Goal: Task Accomplishment & Management: Use online tool/utility

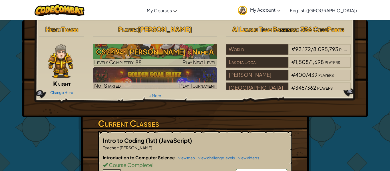
click at [123, 47] on h3 "CS2 49a: [PERSON_NAME]'s Name A" at bounding box center [155, 51] width 125 height 13
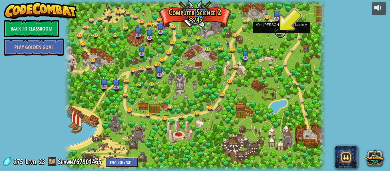
click at [282, 33] on link at bounding box center [280, 32] width 11 height 11
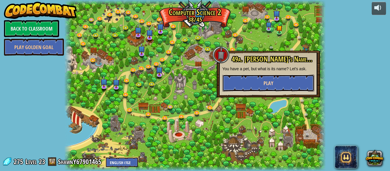
click at [269, 80] on span "Play" at bounding box center [269, 83] width 10 height 7
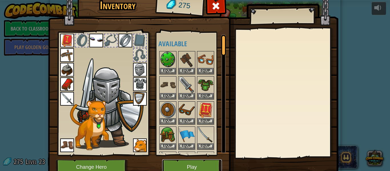
click at [186, 167] on button "Play" at bounding box center [192, 168] width 60 height 16
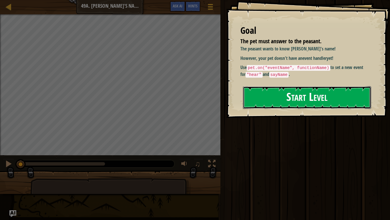
click at [276, 98] on button "Start Level" at bounding box center [307, 97] width 128 height 23
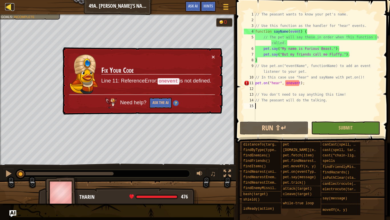
click at [6, 7] on div at bounding box center [8, 6] width 7 height 7
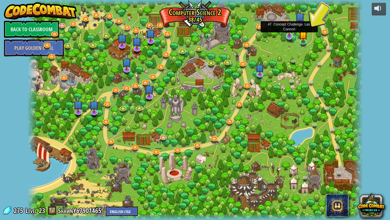
click at [286, 34] on img at bounding box center [289, 26] width 9 height 19
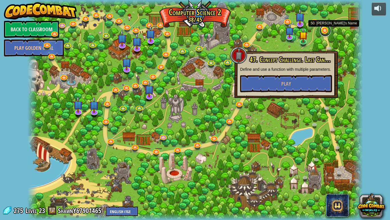
click at [325, 31] on link at bounding box center [325, 30] width 11 height 11
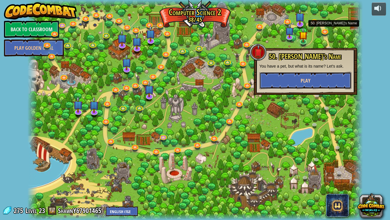
click at [314, 77] on button "Play" at bounding box center [306, 80] width 92 height 17
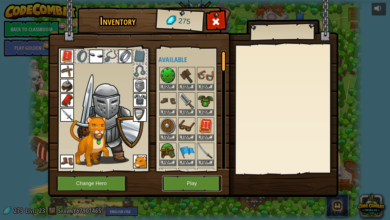
click at [180, 171] on button "Play" at bounding box center [192, 183] width 60 height 16
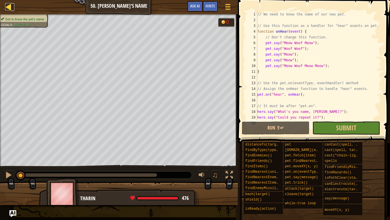
click at [7, 5] on div at bounding box center [8, 6] width 7 height 7
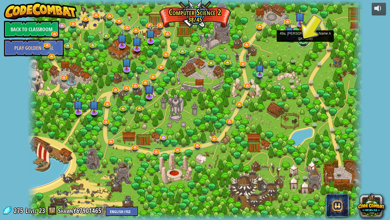
click at [300, 42] on link at bounding box center [303, 40] width 11 height 11
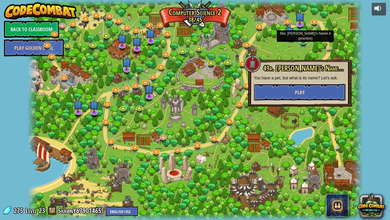
click at [331, 85] on button "Play" at bounding box center [300, 91] width 92 height 17
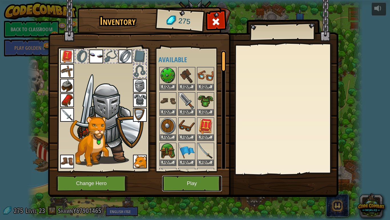
click at [184, 171] on button "Play" at bounding box center [192, 183] width 60 height 16
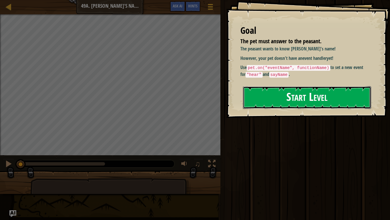
click at [319, 95] on button "Start Level" at bounding box center [307, 97] width 128 height 23
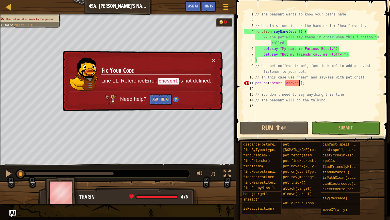
click at [299, 83] on div "// The peasant wants to know your pet's name. // Use this function as the handl…" at bounding box center [317, 71] width 127 height 120
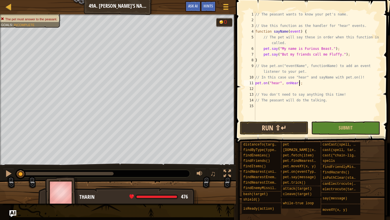
scroll to position [3, 6]
click at [289, 134] on button "Run ⇧↵" at bounding box center [274, 127] width 69 height 13
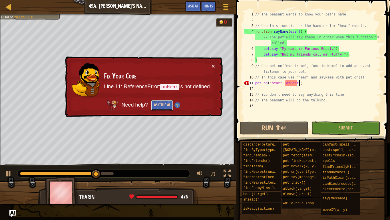
click at [152, 106] on button "Ask the AI" at bounding box center [162, 105] width 22 height 11
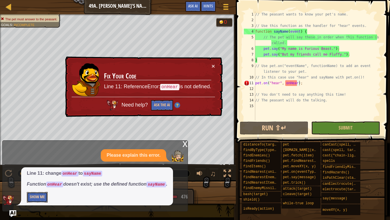
click at [37, 171] on button "Show Me" at bounding box center [37, 197] width 21 height 11
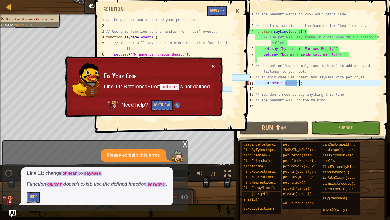
click at [212, 63] on button "×" at bounding box center [213, 66] width 3 height 6
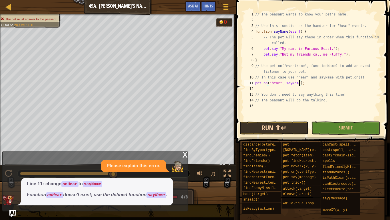
type textarea "pet.on("hear", [PERSON_NAME]);"
click at [279, 122] on button "Run ⇧↵" at bounding box center [274, 127] width 69 height 13
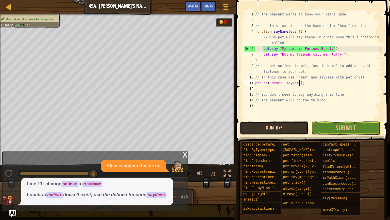
click at [279, 122] on button "Run ⇧↵" at bounding box center [274, 127] width 69 height 13
click at [186, 153] on div "x" at bounding box center [185, 154] width 5 height 6
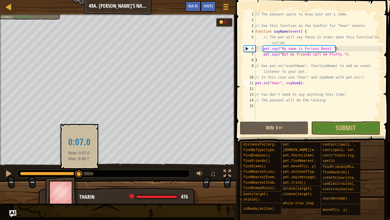
drag, startPoint x: 94, startPoint y: 173, endPoint x: 79, endPoint y: 170, distance: 14.9
click at [79, 170] on div at bounding box center [79, 174] width 10 height 10
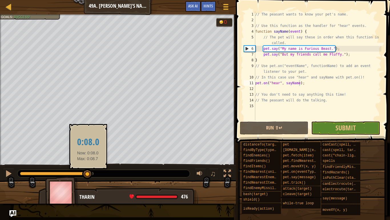
drag, startPoint x: 79, startPoint y: 170, endPoint x: 88, endPoint y: 170, distance: 8.6
click at [88, 170] on div at bounding box center [87, 174] width 10 height 10
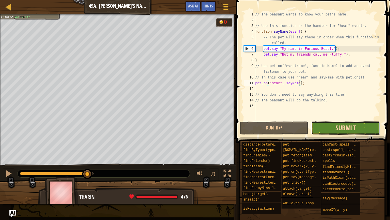
click at [339, 130] on span "Submit" at bounding box center [346, 127] width 20 height 9
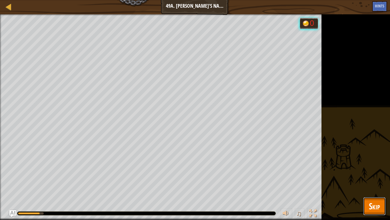
click at [375, 171] on span "Skip" at bounding box center [374, 206] width 11 height 12
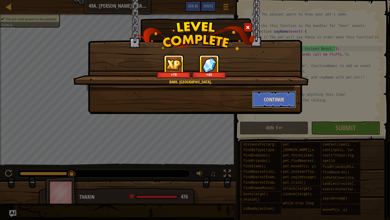
click at [273, 95] on button "Continue" at bounding box center [274, 99] width 44 height 17
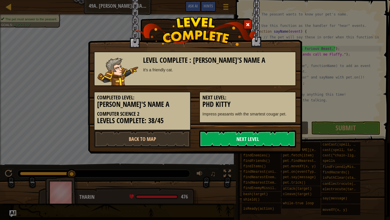
click at [211, 141] on link "Next Level" at bounding box center [248, 138] width 97 height 17
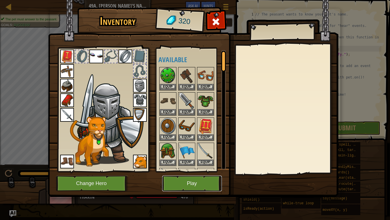
click at [190, 171] on button "Play" at bounding box center [192, 183] width 60 height 16
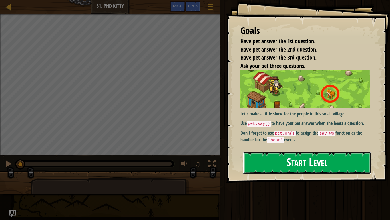
click at [248, 162] on button "Start Level" at bounding box center [307, 162] width 128 height 23
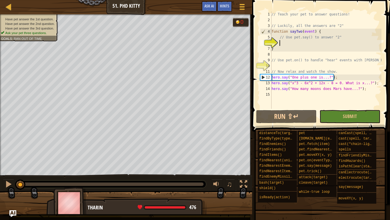
scroll to position [3, 1]
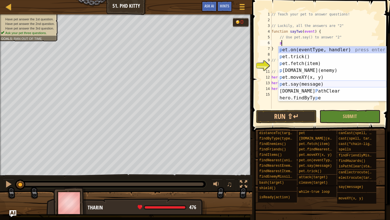
click at [286, 83] on div "p et.on(eventType, handler) press enter p et.trick() press enter p et.fetch(ite…" at bounding box center [333, 80] width 108 height 69
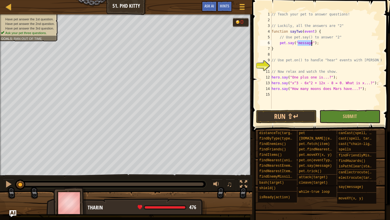
scroll to position [3, 4]
type textarea "pet.say("2");"
click at [291, 112] on button "Run ⇧↵" at bounding box center [286, 116] width 61 height 13
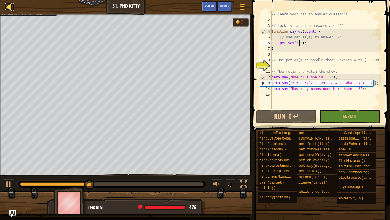
click at [7, 6] on div at bounding box center [8, 6] width 7 height 7
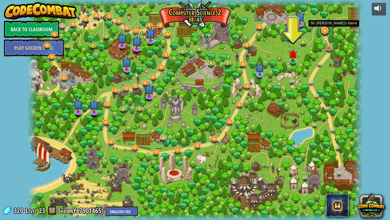
click at [325, 31] on link at bounding box center [325, 30] width 11 height 11
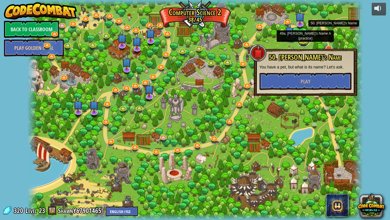
click at [303, 39] on link at bounding box center [303, 40] width 11 height 11
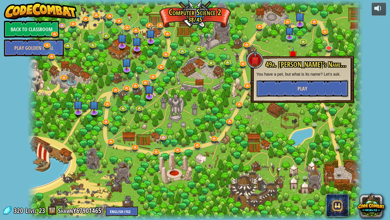
click at [304, 88] on span "Play" at bounding box center [303, 88] width 10 height 7
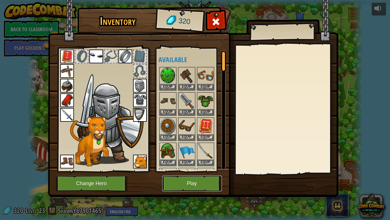
click at [198, 171] on button "Play" at bounding box center [192, 183] width 60 height 16
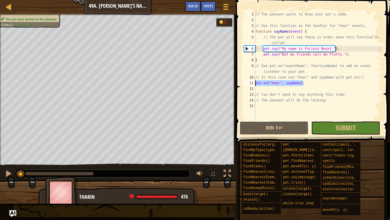
drag, startPoint x: 317, startPoint y: 81, endPoint x: 254, endPoint y: 84, distance: 63.0
click at [254, 84] on div "1 2 3 4 5 6 7 8 9 10 11 12 13 14 15 // The peasant wants to know your pet's nam…" at bounding box center [312, 65] width 139 height 109
type textarea "pet.on("hear", [PERSON_NAME]);"
click at [4, 6] on div "Map Computer Science 2 49a. [PERSON_NAME]'s Name A Game Menu Done Hints Ask AI" at bounding box center [118, 7] width 236 height 14
click at [7, 9] on div at bounding box center [8, 6] width 7 height 7
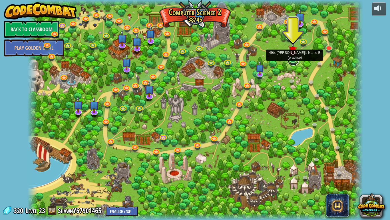
click at [295, 60] on link at bounding box center [293, 59] width 11 height 11
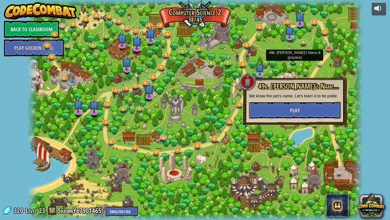
click at [303, 112] on button "Play" at bounding box center [295, 109] width 92 height 17
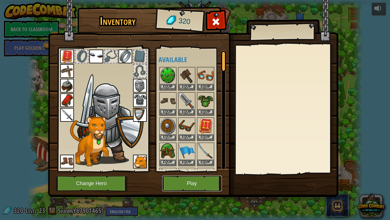
click at [199, 171] on button "Play" at bounding box center [192, 183] width 60 height 16
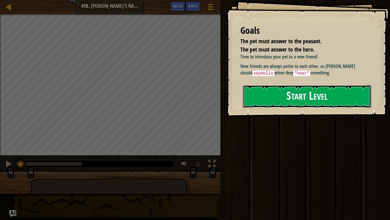
click at [357, 94] on button "Start Level" at bounding box center [307, 96] width 128 height 23
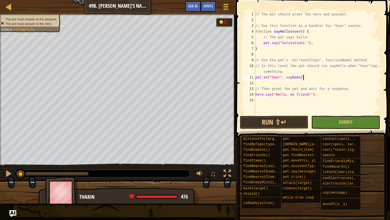
click at [299, 78] on div "// The pet should greet the hero and peasant. // Use this function as a handler…" at bounding box center [317, 68] width 127 height 114
click at [288, 125] on button "Run ⇧↵" at bounding box center [274, 121] width 69 height 13
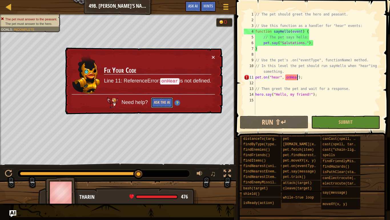
click at [161, 103] on button "Ask the AI" at bounding box center [162, 102] width 22 height 11
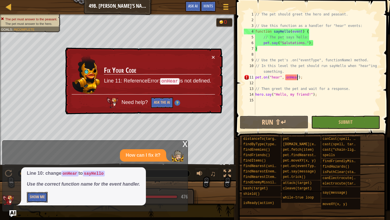
click at [34, 171] on button "Show Me" at bounding box center [37, 197] width 21 height 11
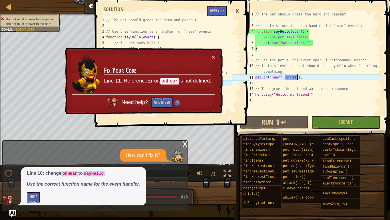
click at [215, 59] on div "× Fix Your Code Line 11: ReferenceError: onHear is not defined. Need help? Ask …" at bounding box center [143, 80] width 159 height 67
click at [213, 61] on div "× Fix Your Code Line 11: ReferenceError: onHear is not defined. Need help? Ask …" at bounding box center [143, 80] width 159 height 67
click at [215, 55] on div "× Fix Your Code Line 11: ReferenceError: onHear is not defined. Need help? Ask …" at bounding box center [143, 80] width 159 height 67
click at [214, 55] on button "×" at bounding box center [213, 57] width 3 height 6
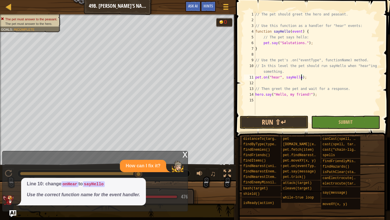
scroll to position [3, 7]
type textarea "pet.on("hear", [PERSON_NAME]);"
click at [274, 121] on button "Run ⇧↵" at bounding box center [274, 121] width 69 height 13
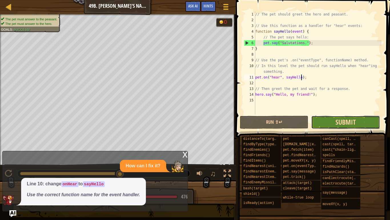
click at [340, 121] on span "Submit" at bounding box center [346, 121] width 20 height 9
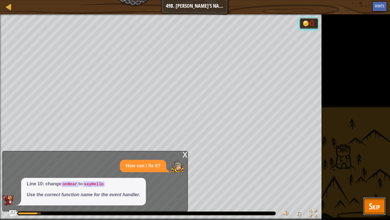
click at [371, 171] on span "Skip" at bounding box center [374, 206] width 11 height 12
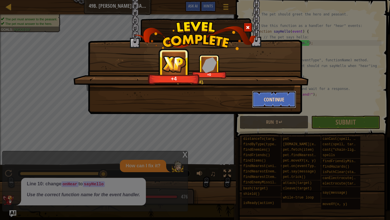
click at [264, 103] on button "Continue" at bounding box center [274, 99] width 44 height 17
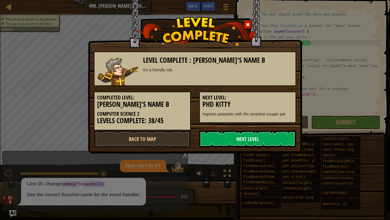
click at [266, 138] on link "Next Level" at bounding box center [248, 138] width 97 height 17
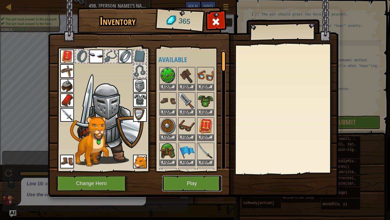
click at [200, 171] on button "Play" at bounding box center [192, 183] width 60 height 16
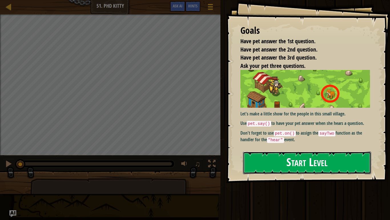
click at [334, 168] on button "Start Level" at bounding box center [307, 162] width 128 height 23
click at [334, 161] on button "Start Level" at bounding box center [307, 162] width 128 height 23
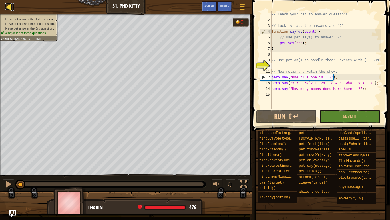
click at [14, 8] on link "Map" at bounding box center [12, 7] width 3 height 8
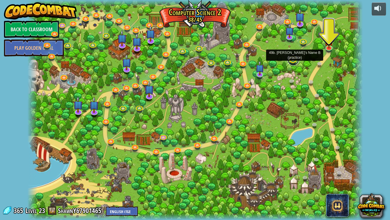
click at [297, 58] on link at bounding box center [293, 59] width 11 height 11
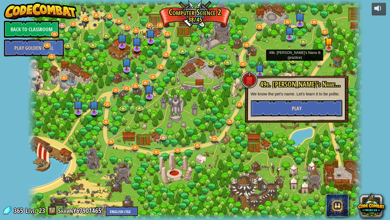
click at [308, 109] on button "Play" at bounding box center [297, 107] width 92 height 17
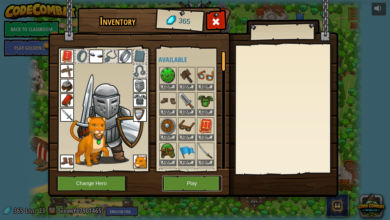
click at [195, 171] on button "Play" at bounding box center [192, 183] width 60 height 16
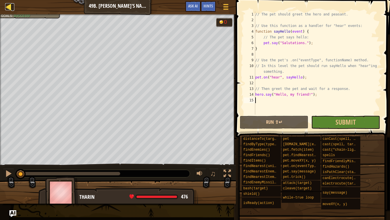
click at [13, 6] on link "Map" at bounding box center [12, 7] width 3 height 8
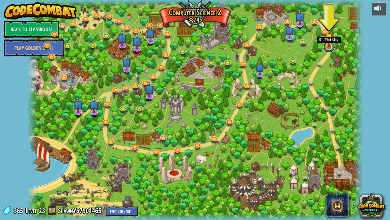
click at [334, 46] on link at bounding box center [329, 46] width 11 height 11
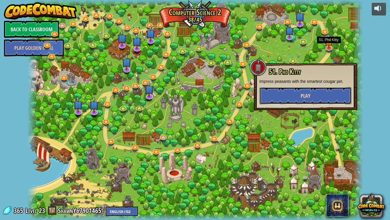
click at [297, 94] on button "Play" at bounding box center [306, 95] width 92 height 17
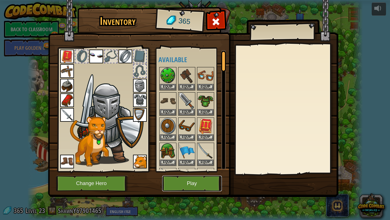
click at [194, 171] on button "Play" at bounding box center [192, 183] width 60 height 16
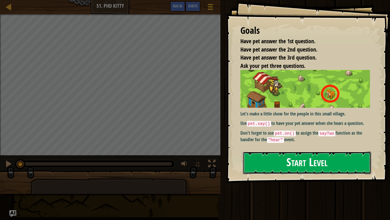
click at [270, 171] on button "Start Level" at bounding box center [307, 162] width 128 height 23
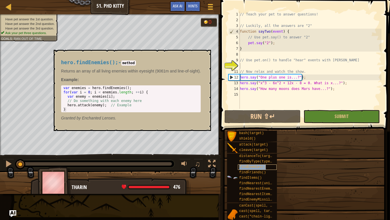
click at [273, 168] on div "findEnemies()" at bounding box center [257, 166] width 39 height 5
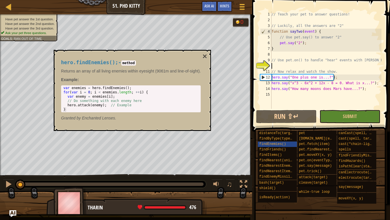
click at [280, 65] on div "// Teach your pet to answer questions! // Luckily, all the answers are "2" func…" at bounding box center [326, 65] width 111 height 109
paste textarea "pet.on("hear", [PERSON_NAME]);"
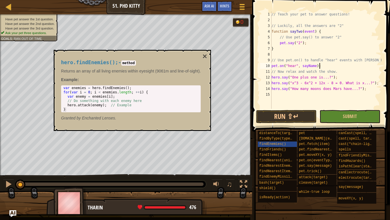
click at [316, 65] on div "// Teach your pet to answer questions! // Luckily, all the answers are "2" func…" at bounding box center [326, 65] width 111 height 109
click at [289, 121] on button "Run ⇧↵" at bounding box center [286, 116] width 61 height 13
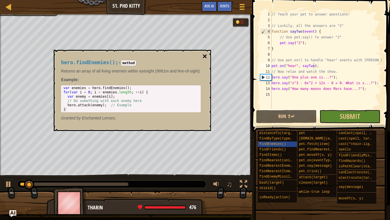
click at [207, 56] on button "×" at bounding box center [205, 56] width 5 height 8
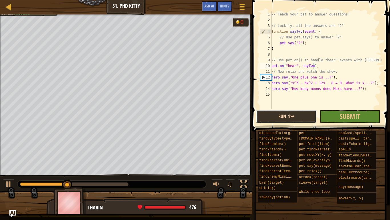
click at [294, 118] on button "Run ⇧↵" at bounding box center [286, 116] width 61 height 13
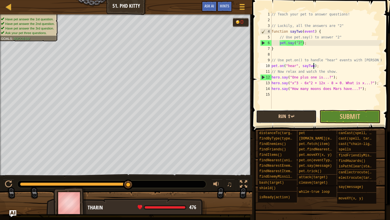
click at [284, 117] on button "Run ⇧↵" at bounding box center [286, 116] width 61 height 13
click at [389, 144] on div "pet.on("hear", sayTwo); 1 2 3 4 5 6 7 8 9 10 11 12 13 14 15 // Teach your pet t…" at bounding box center [321, 77] width 140 height 148
drag, startPoint x: 340, startPoint y: 83, endPoint x: 335, endPoint y: 82, distance: 5.6
click at [335, 82] on div "// Teach your pet to answer questions! // Luckily, all the answers are "2" func…" at bounding box center [326, 65] width 111 height 109
type textarea "hero.say("x^3 - 6x^2 + 12x - 8 = 0. What is x...?");"
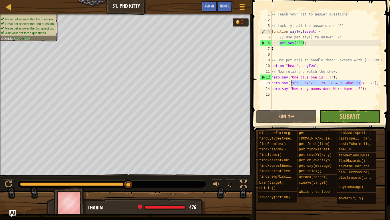
drag, startPoint x: 361, startPoint y: 84, endPoint x: 292, endPoint y: 83, distance: 69.2
click at [292, 83] on div "// Teach your pet to answer questions! // Luckily, all the answers are "2" func…" at bounding box center [326, 65] width 111 height 109
click at [357, 119] on span "Submit" at bounding box center [350, 115] width 20 height 9
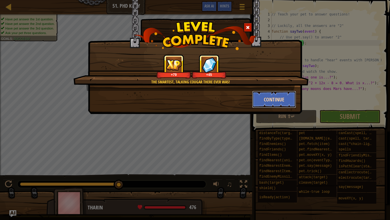
click at [286, 96] on button "Continue" at bounding box center [274, 99] width 44 height 17
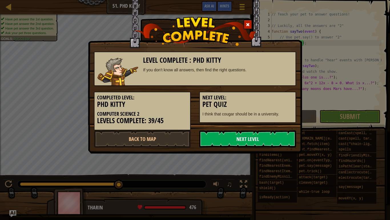
click at [224, 135] on link "Next Level" at bounding box center [248, 138] width 97 height 17
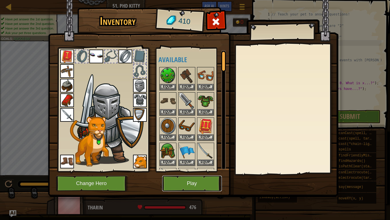
click at [176, 171] on button "Play" at bounding box center [192, 183] width 60 height 16
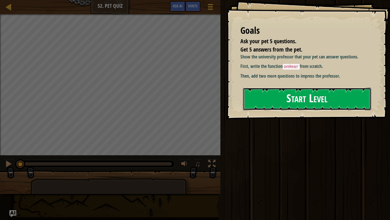
click at [298, 95] on button "Start Level" at bounding box center [307, 98] width 128 height 23
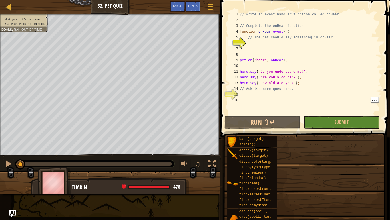
click at [258, 107] on div "// Write an event handler function called onHear // Complete the onHear functio…" at bounding box center [310, 68] width 143 height 114
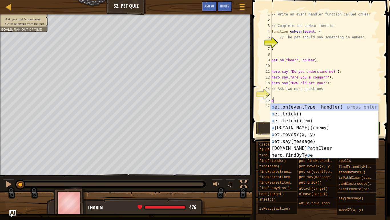
scroll to position [3, 0]
click at [300, 141] on div "p et.on(eventType, handler) press enter p et.trick() press enter p et.fetch(ite…" at bounding box center [325, 137] width 108 height 69
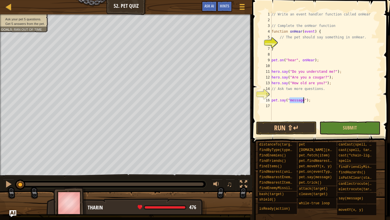
scroll to position [3, 3]
type textarea "pet.say("yes");"
drag, startPoint x: 323, startPoint y: 100, endPoint x: 272, endPoint y: 102, distance: 50.6
click at [272, 102] on div "// Write an event handler function called onHear // Complete the onHear functio…" at bounding box center [326, 71] width 111 height 120
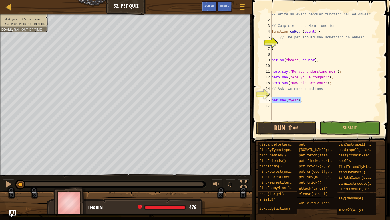
click at [281, 42] on div "// Write an event handler function called onHear // Complete the onHear functio…" at bounding box center [326, 71] width 111 height 120
drag, startPoint x: 307, startPoint y: 100, endPoint x: 271, endPoint y: 101, distance: 35.7
click at [271, 101] on div "pet.say("yes"); 1 2 3 4 5 6 7 8 9 10 11 12 13 14 15 16 17 // Write an event han…" at bounding box center [320, 65] width 123 height 109
type textarea "pet.say("yes");"
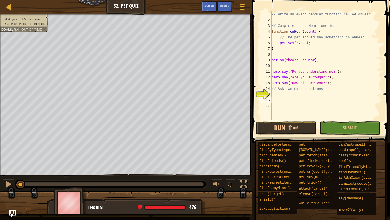
scroll to position [3, 0]
type textarea "\"
